Goal: Task Accomplishment & Management: Manage account settings

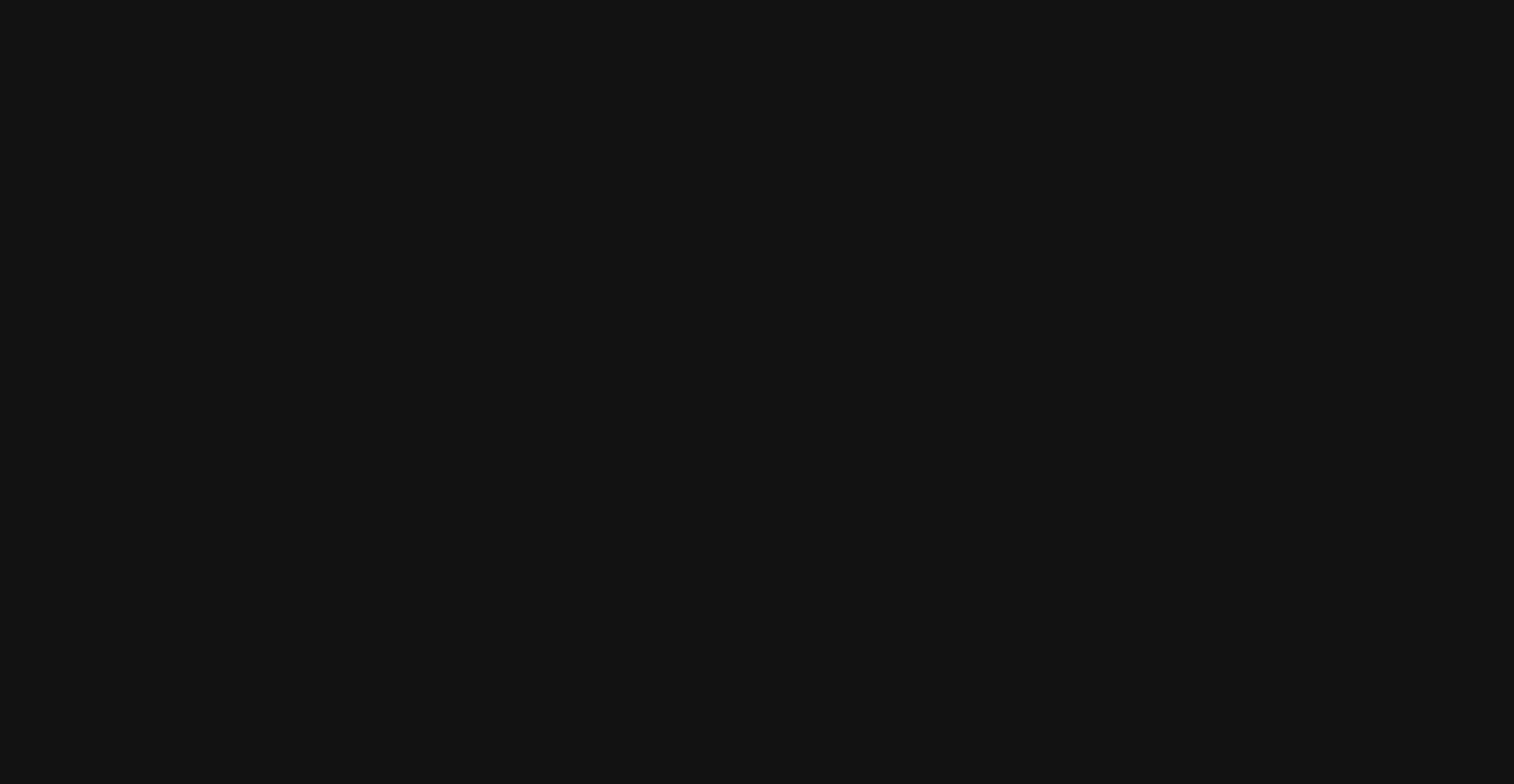
drag, startPoint x: 0, startPoint y: 0, endPoint x: 770, endPoint y: 509, distance: 923.0
click at [770, 0] on html at bounding box center [757, 0] width 1514 height 0
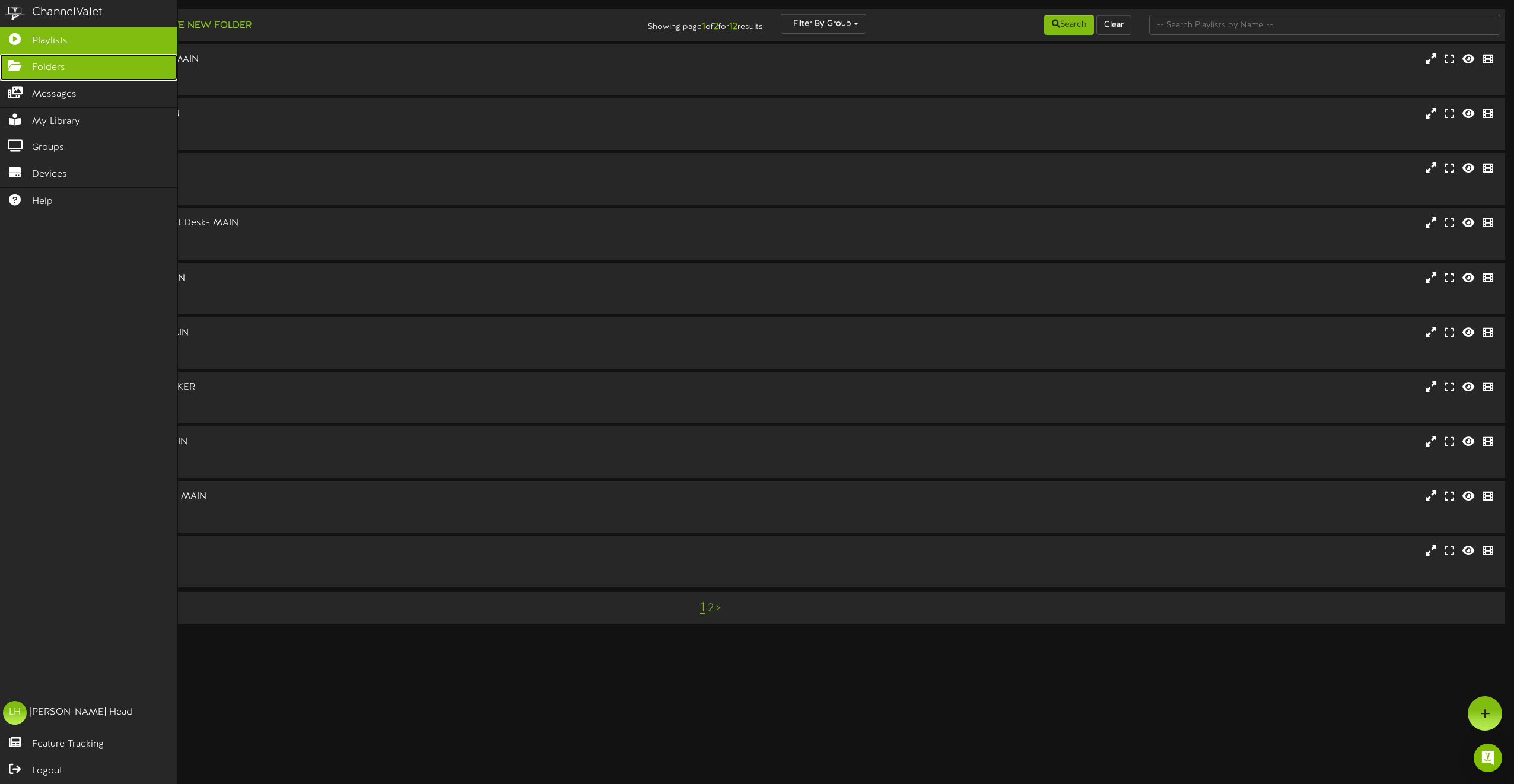
click at [13, 66] on icon at bounding box center [15, 65] width 30 height 9
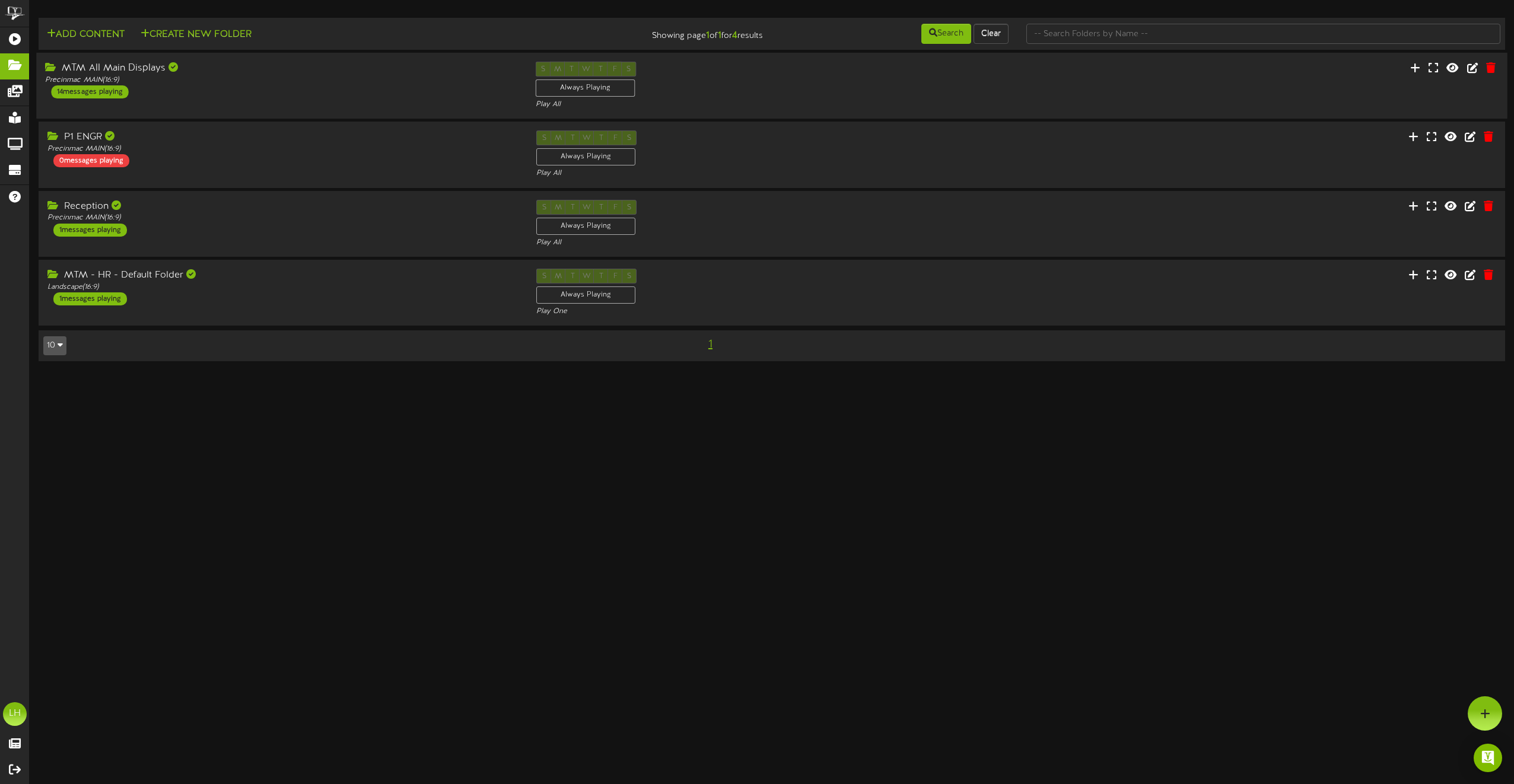
click at [140, 66] on div "MTM All Main Displays" at bounding box center [281, 69] width 472 height 14
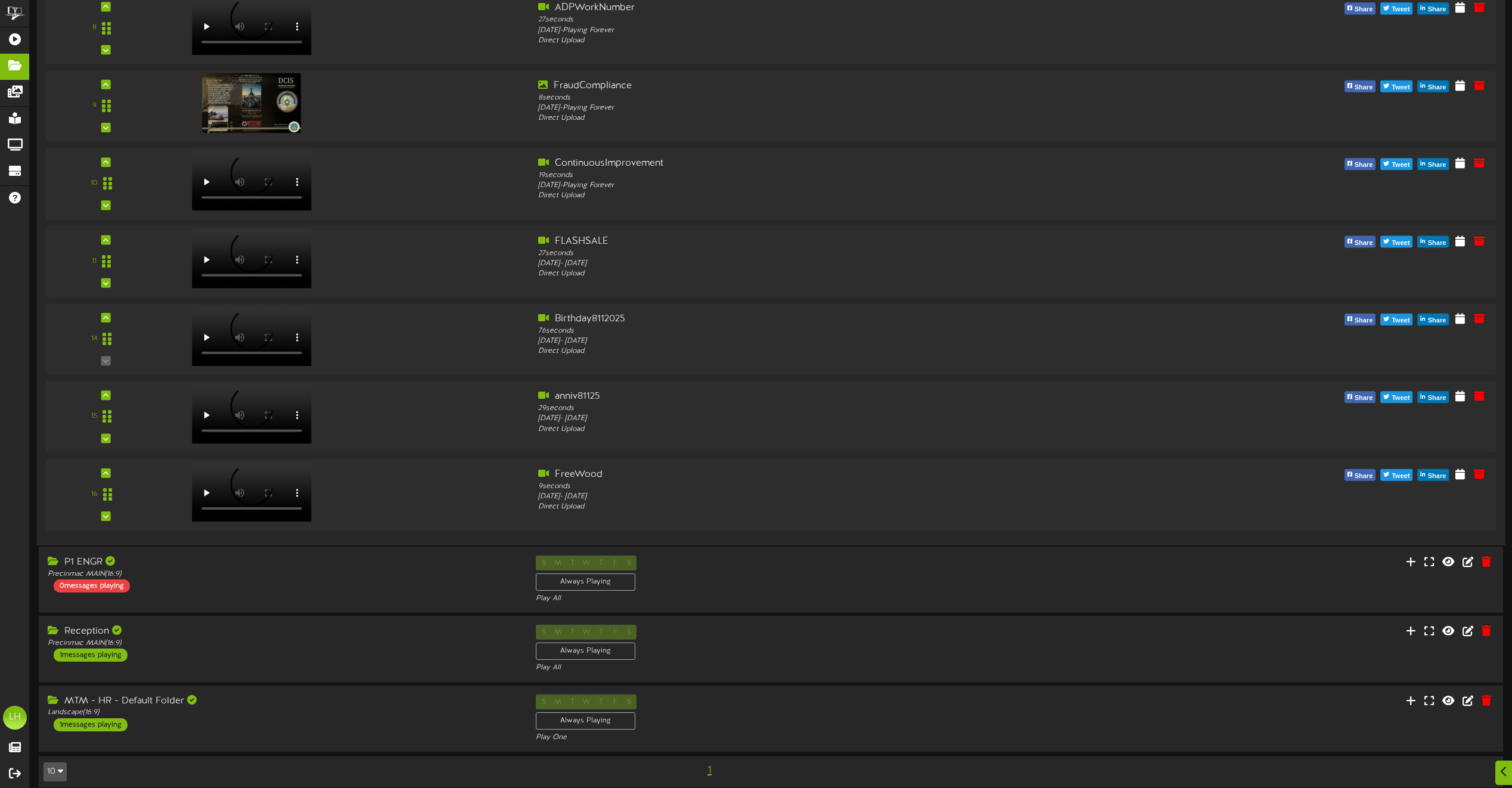
scroll to position [746, 0]
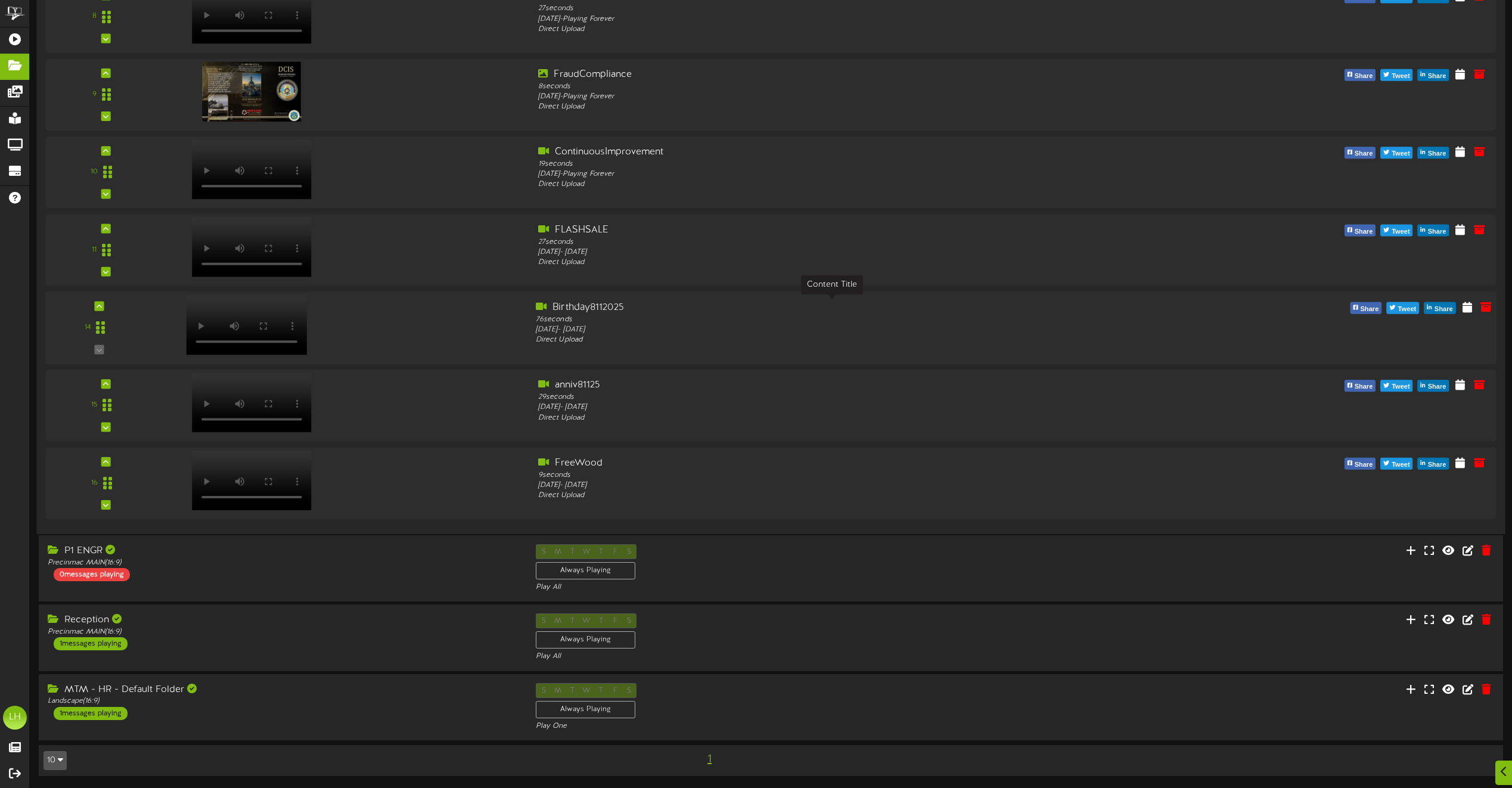
click at [579, 311] on div "Birthday8112025" at bounding box center [832, 308] width 593 height 14
click at [1466, 309] on icon at bounding box center [1466, 306] width 11 height 13
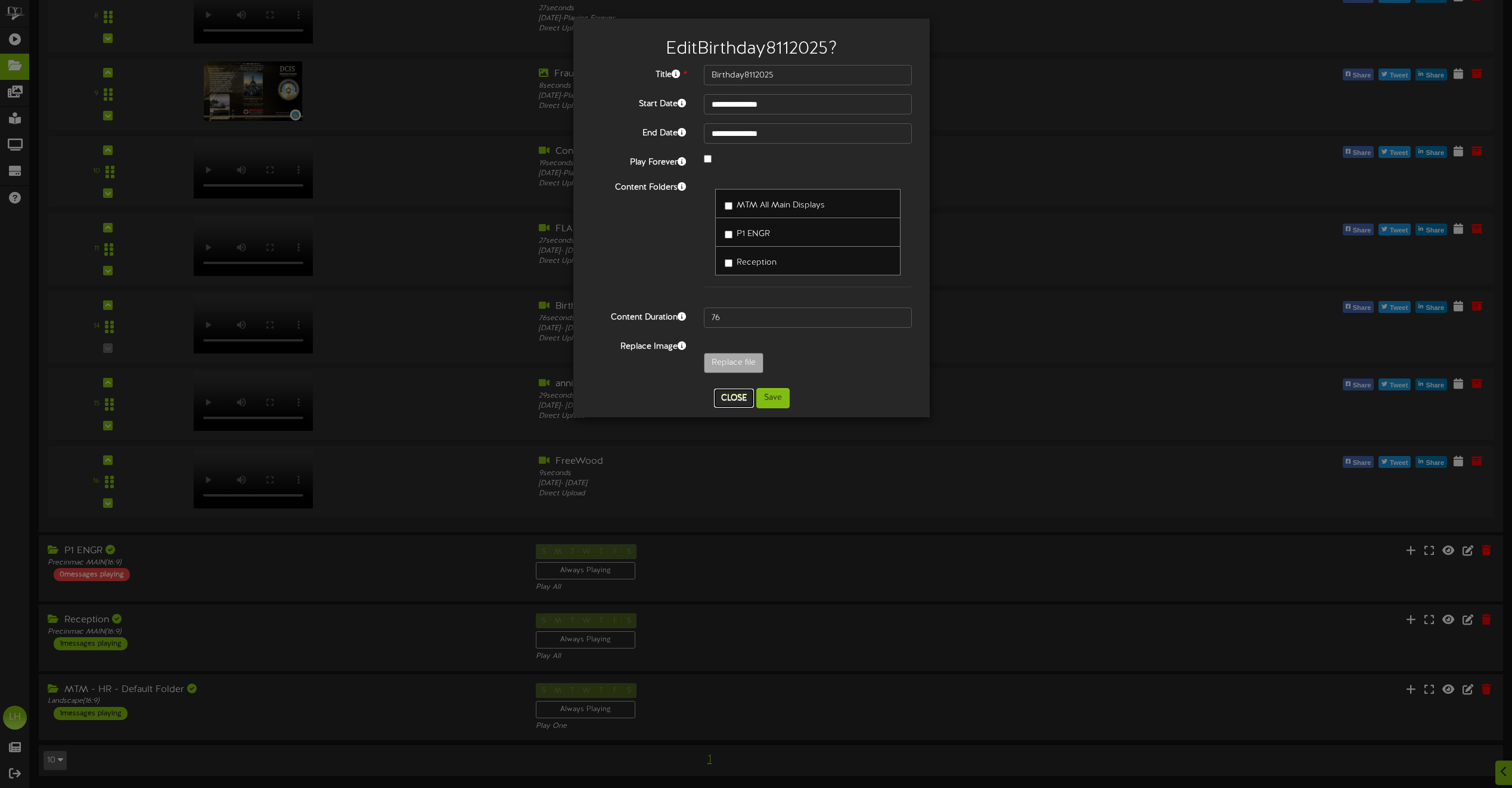
click at [729, 400] on button "Close" at bounding box center [735, 398] width 40 height 19
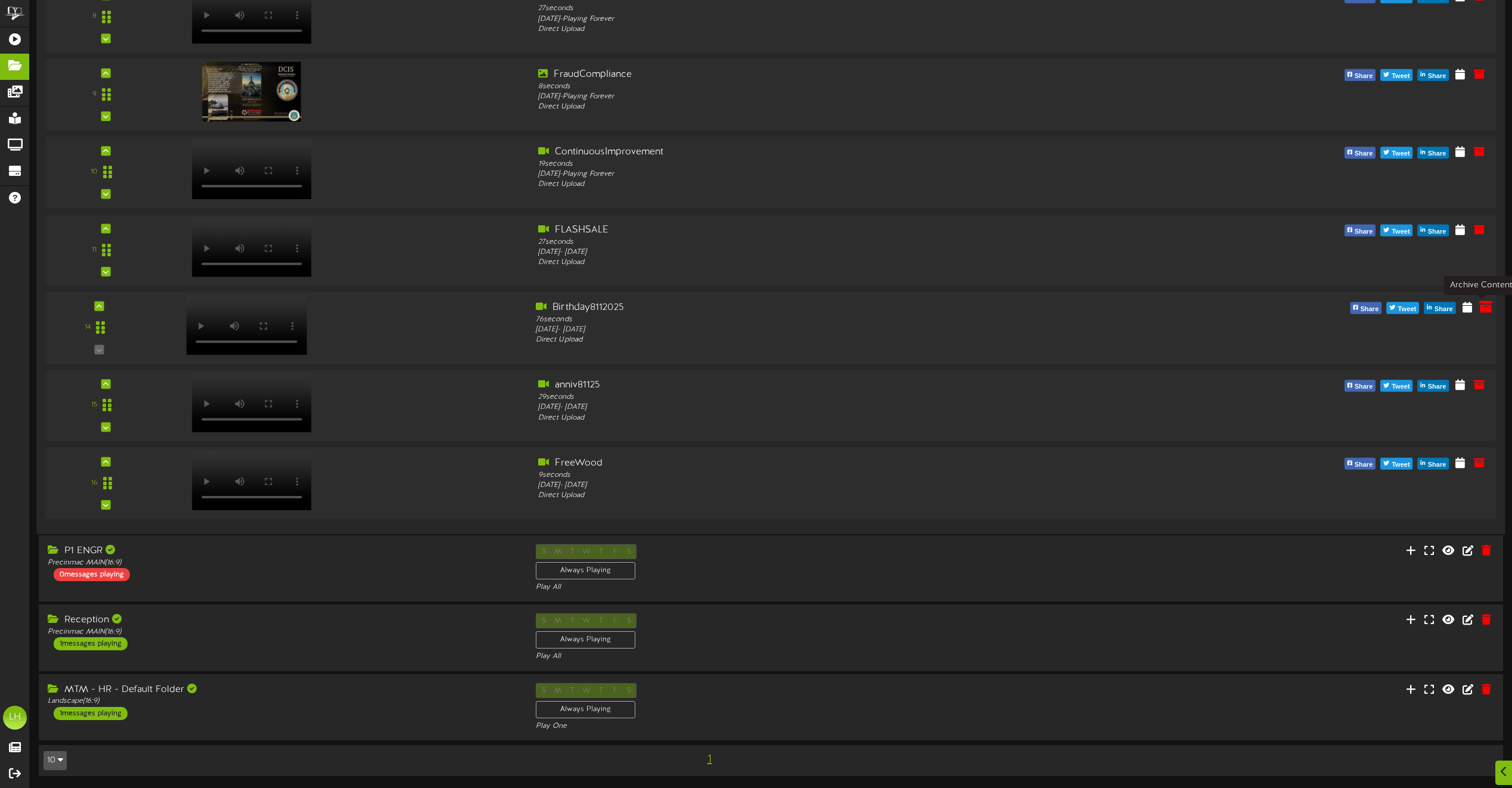
click at [1480, 311] on icon at bounding box center [1486, 306] width 13 height 13
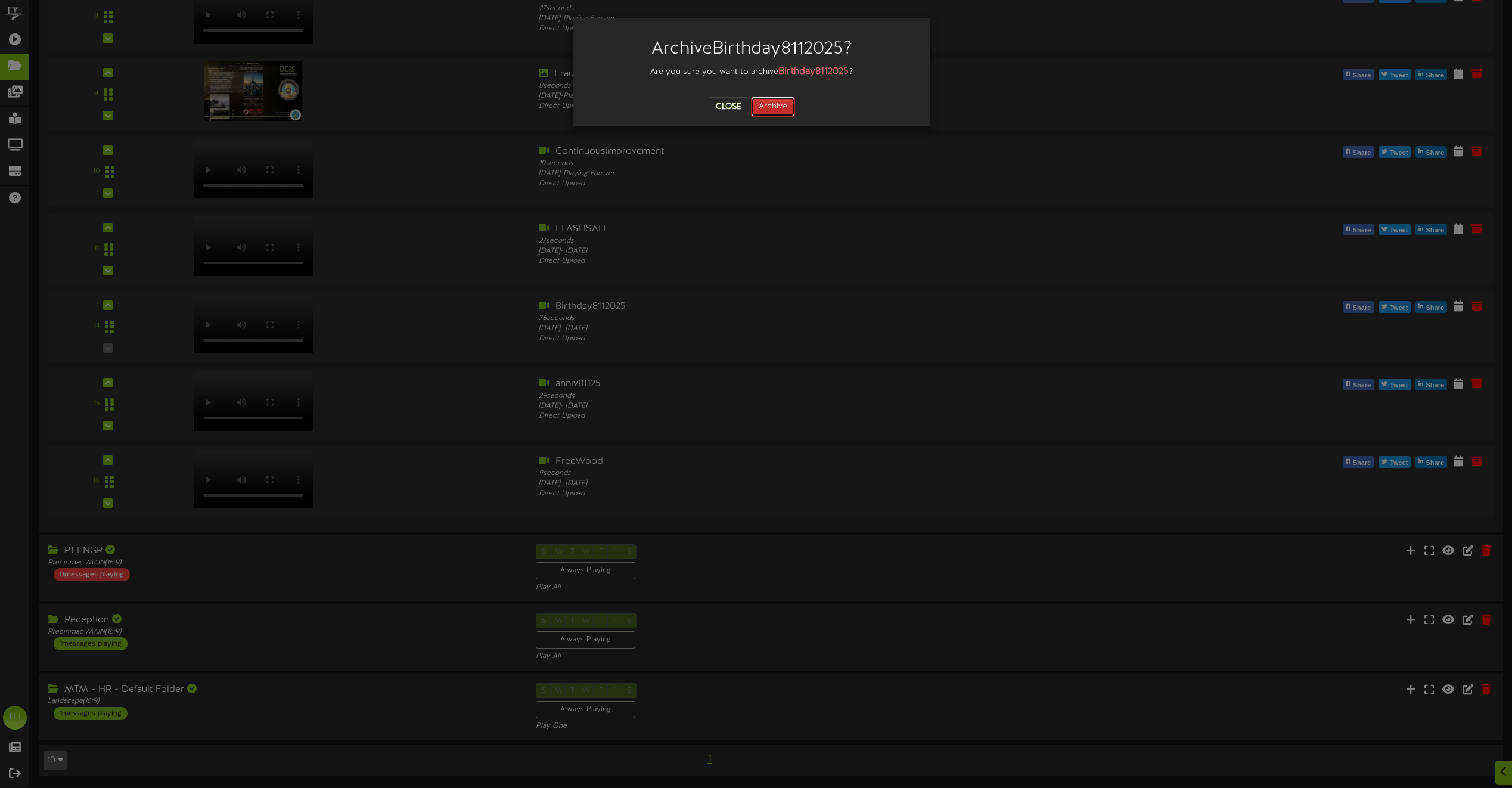
click at [783, 110] on button "Archive" at bounding box center [773, 106] width 44 height 20
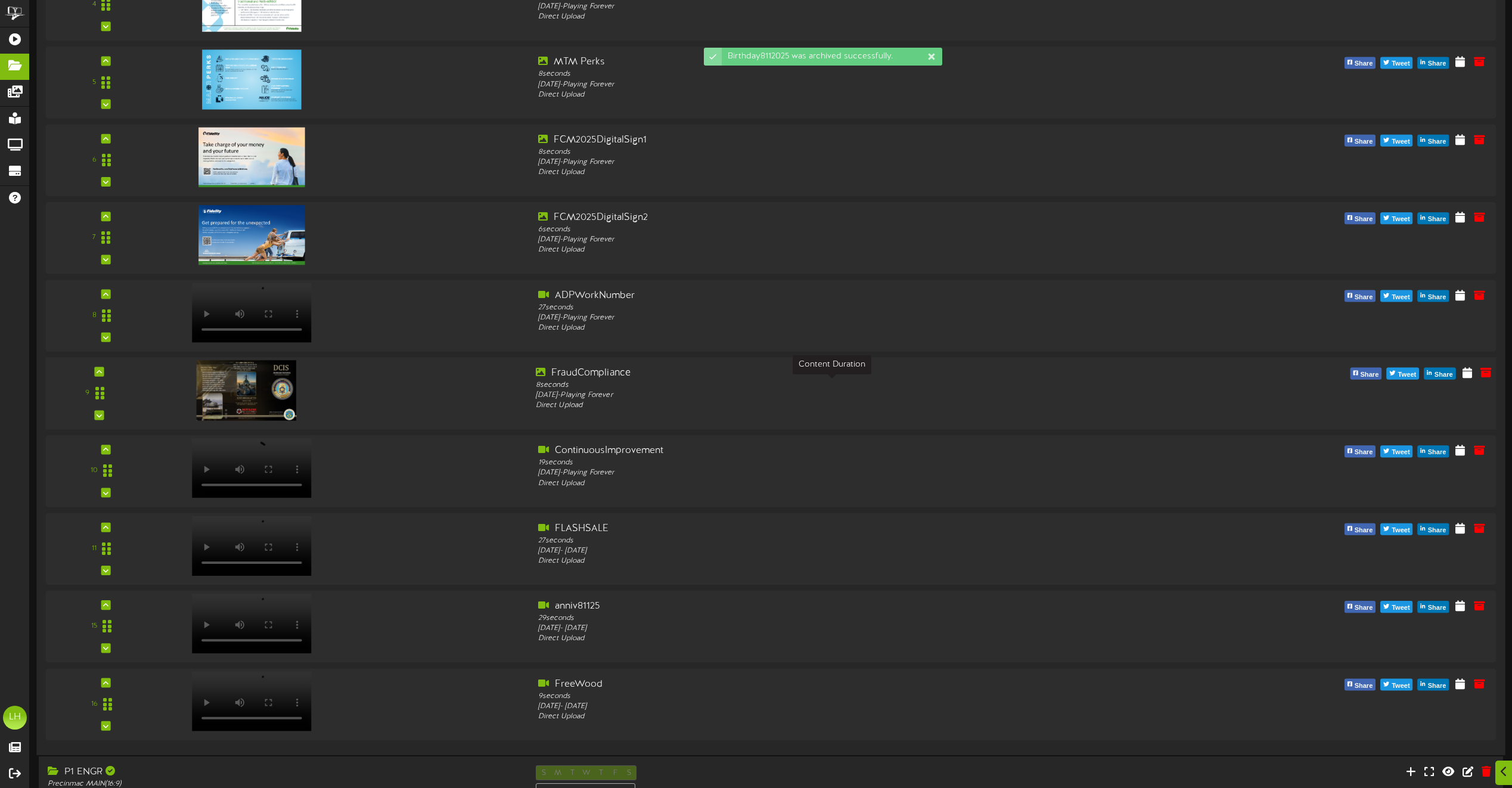
scroll to position [477, 0]
